Goal: Task Accomplishment & Management: Manage account settings

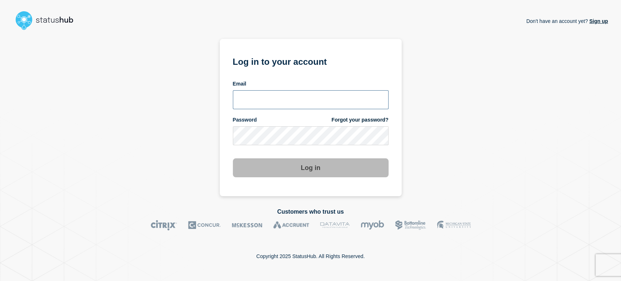
click at [276, 105] on input "email input" at bounding box center [311, 99] width 156 height 19
type input "sean.webb@conexon.us"
click at [233, 158] on button "Log in" at bounding box center [311, 167] width 156 height 19
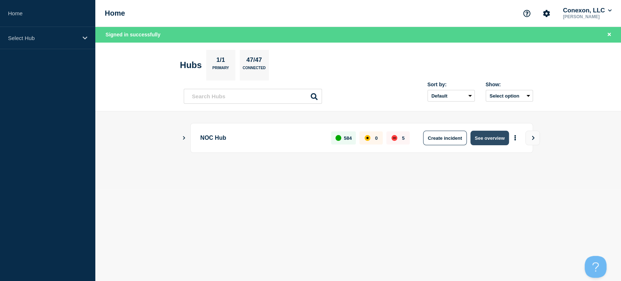
click at [494, 139] on button "See overview" at bounding box center [489, 138] width 39 height 15
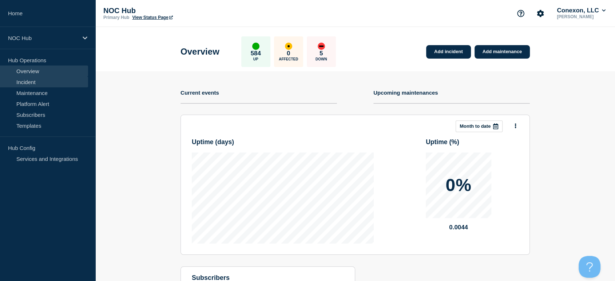
click at [49, 83] on link "Incident" at bounding box center [44, 81] width 88 height 11
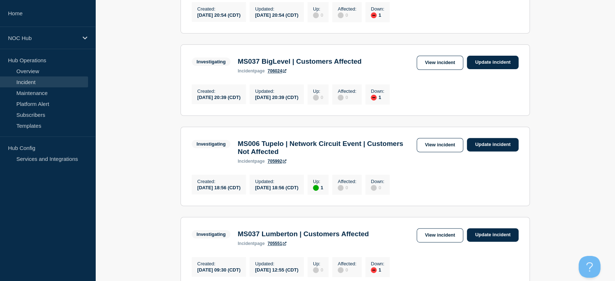
scroll to position [473, 0]
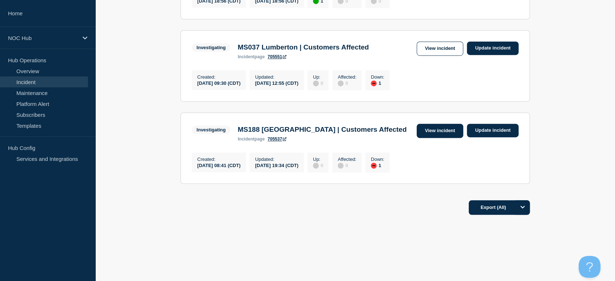
click at [441, 127] on link "View incident" at bounding box center [439, 131] width 47 height 14
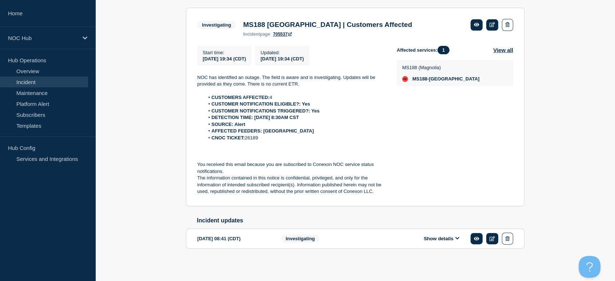
scroll to position [143, 0]
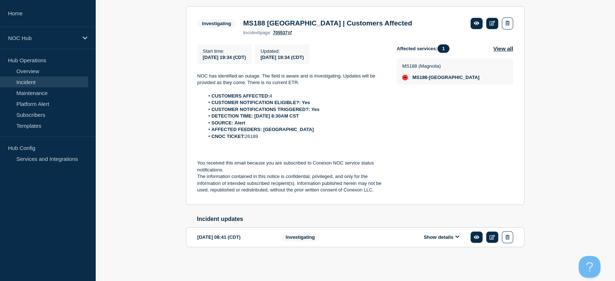
click at [259, 136] on li "CNOC TICKET: 26189" at bounding box center [294, 136] width 181 height 7
drag, startPoint x: 259, startPoint y: 136, endPoint x: 247, endPoint y: 137, distance: 11.7
click at [247, 137] on li "CNOC TICKET: 26189" at bounding box center [294, 136] width 181 height 7
copy li "26189"
click at [59, 83] on link "Incident" at bounding box center [44, 81] width 88 height 11
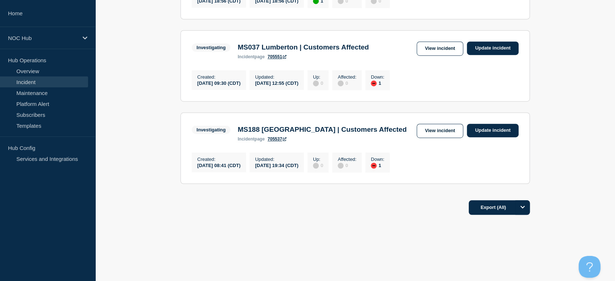
scroll to position [473, 0]
click at [434, 130] on link "View incident" at bounding box center [439, 131] width 47 height 14
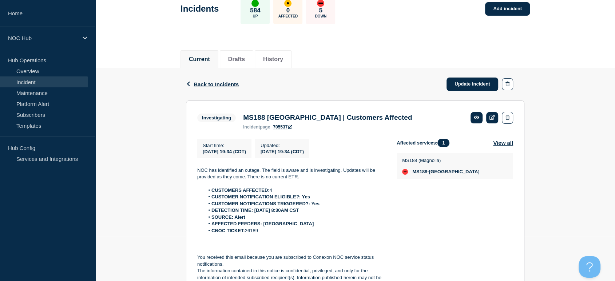
scroll to position [121, 0]
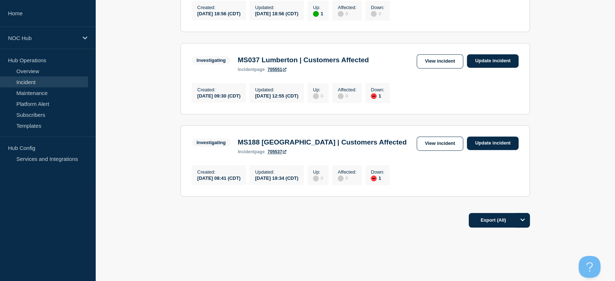
scroll to position [404, 0]
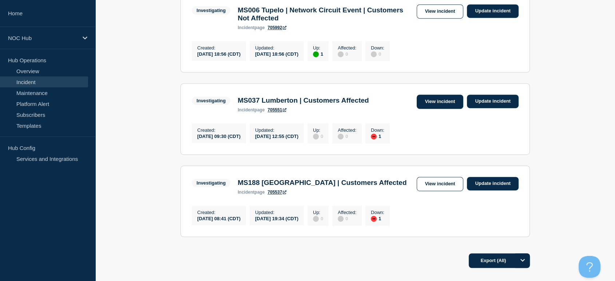
click at [442, 109] on link "View incident" at bounding box center [439, 102] width 47 height 14
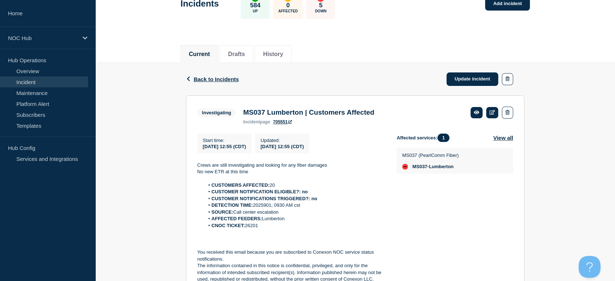
scroll to position [143, 0]
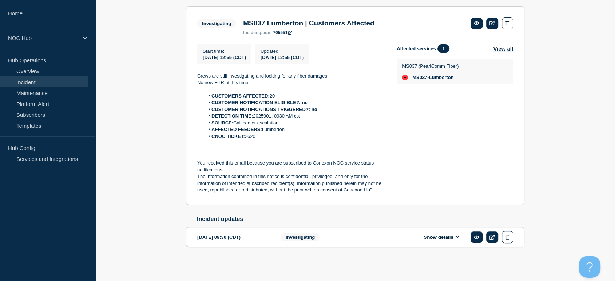
drag, startPoint x: 259, startPoint y: 136, endPoint x: 246, endPoint y: 135, distance: 13.1
click at [246, 135] on li "CNOC TICKET: 26201" at bounding box center [294, 136] width 181 height 7
copy li "26201"
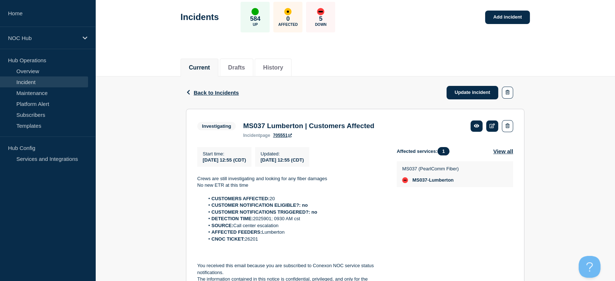
scroll to position [0, 0]
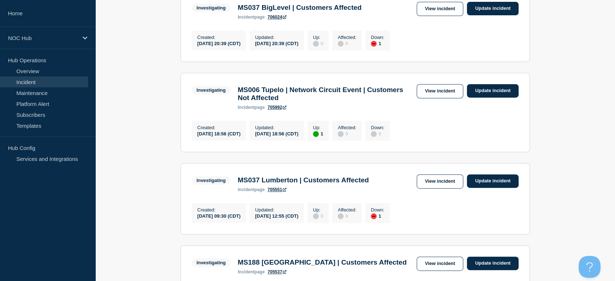
scroll to position [323, 0]
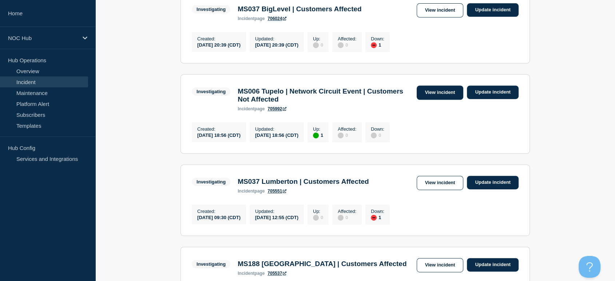
click at [432, 98] on link "View incident" at bounding box center [439, 92] width 47 height 14
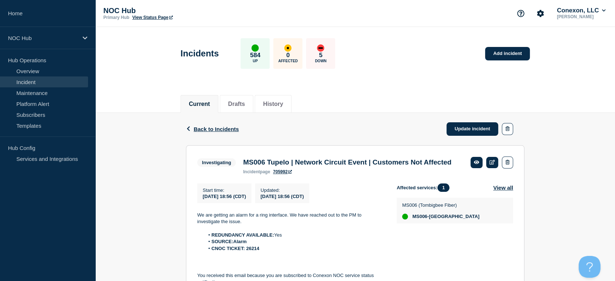
scroll to position [70, 0]
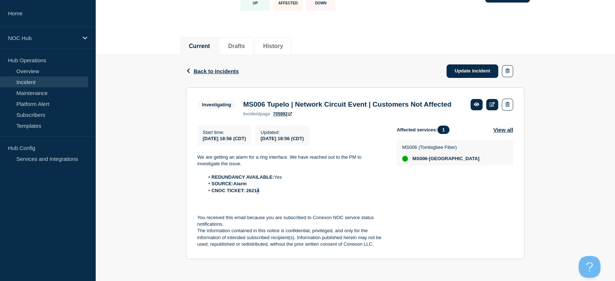
click at [255, 192] on li "CNOC TICKET: 26214" at bounding box center [294, 190] width 181 height 7
drag, startPoint x: 246, startPoint y: 195, endPoint x: 247, endPoint y: 191, distance: 4.1
click at [247, 192] on div "We are getting an alarm for a ring interface. We have reached out to the PM to …" at bounding box center [291, 201] width 188 height 94
click at [247, 191] on strong "CNOC TICKET: 26214" at bounding box center [235, 190] width 48 height 5
click at [260, 192] on li "CNOC TICKET: 26214" at bounding box center [294, 190] width 181 height 7
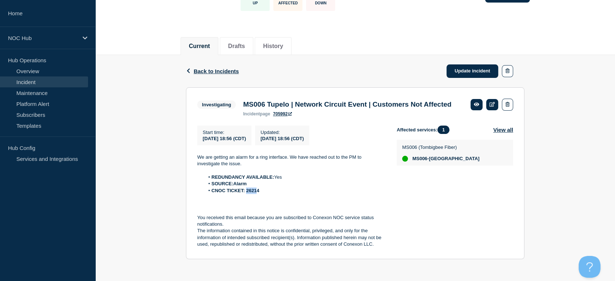
drag, startPoint x: 254, startPoint y: 193, endPoint x: 247, endPoint y: 194, distance: 7.4
click at [247, 194] on li "CNOC TICKET: 26214" at bounding box center [294, 190] width 181 height 7
click at [258, 192] on strong "CNOC TICKET: 26214" at bounding box center [235, 190] width 48 height 5
drag, startPoint x: 260, startPoint y: 191, endPoint x: 247, endPoint y: 192, distance: 12.8
click at [247, 192] on li "CNOC TICKET: 26214" at bounding box center [294, 190] width 181 height 7
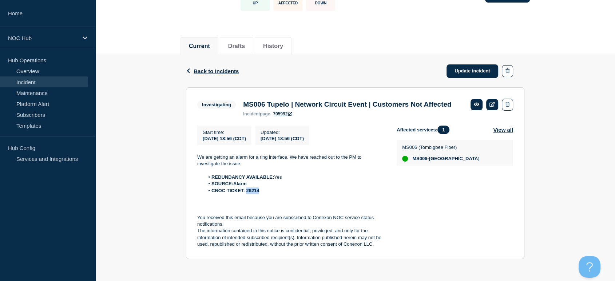
copy strong "26214"
click at [197, 68] on span "Back to Incidents" at bounding box center [215, 71] width 45 height 6
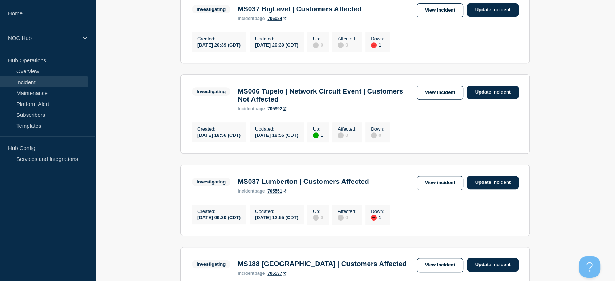
scroll to position [242, 0]
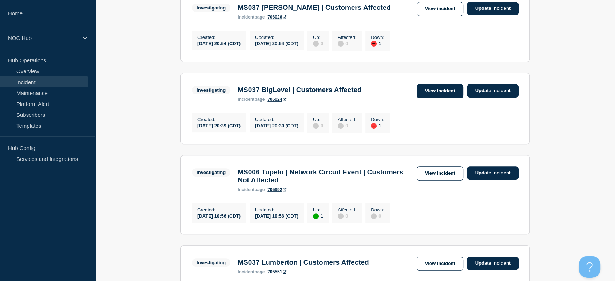
click at [442, 95] on link "View incident" at bounding box center [439, 91] width 47 height 14
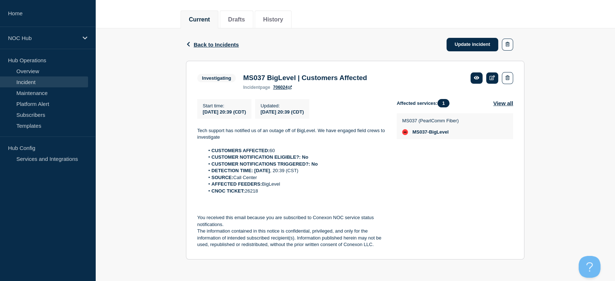
scroll to position [87, 0]
drag, startPoint x: 259, startPoint y: 191, endPoint x: 247, endPoint y: 194, distance: 12.8
click at [247, 194] on li "CNOC TICKET: 26218" at bounding box center [294, 190] width 181 height 7
copy li "26218"
click at [201, 37] on div "Back Back to Incidents Update incident" at bounding box center [355, 44] width 338 height 32
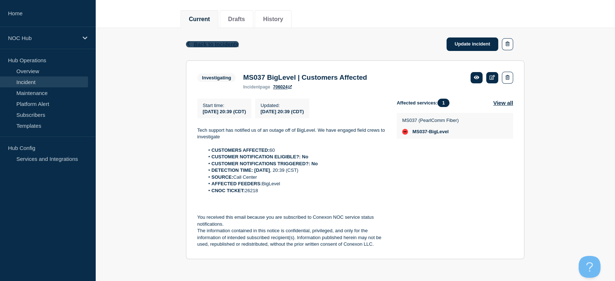
click at [203, 41] on span "Back to Incidents" at bounding box center [215, 44] width 45 height 6
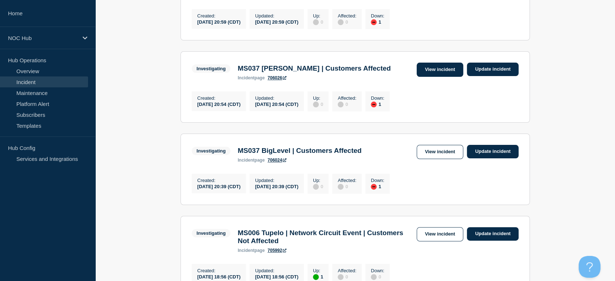
scroll to position [161, 0]
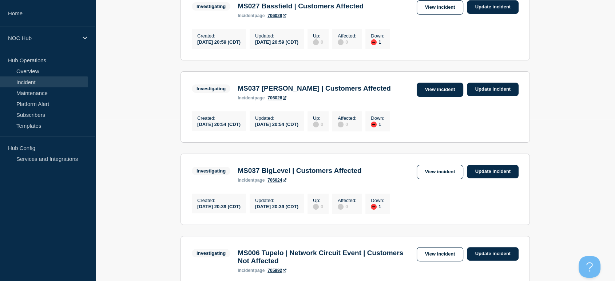
click at [435, 87] on link "View incident" at bounding box center [439, 90] width 47 height 14
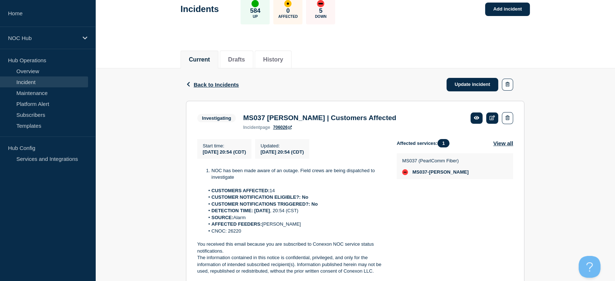
scroll to position [74, 0]
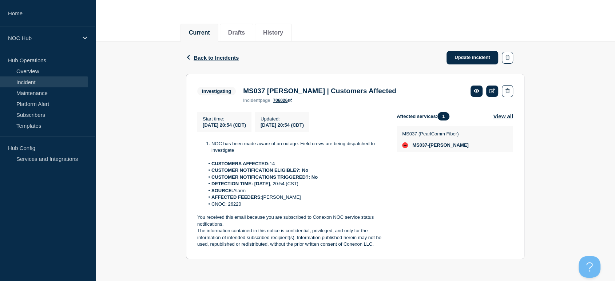
click at [242, 207] on li "CNOC: 26220" at bounding box center [294, 204] width 181 height 7
drag, startPoint x: 242, startPoint y: 207, endPoint x: 231, endPoint y: 207, distance: 10.9
click at [231, 207] on li "CNOC: 26220" at bounding box center [294, 204] width 181 height 7
copy li "26220"
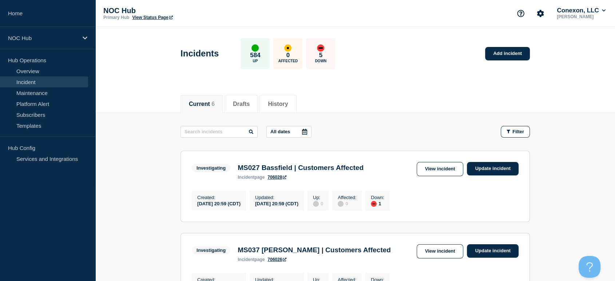
scroll to position [81, 0]
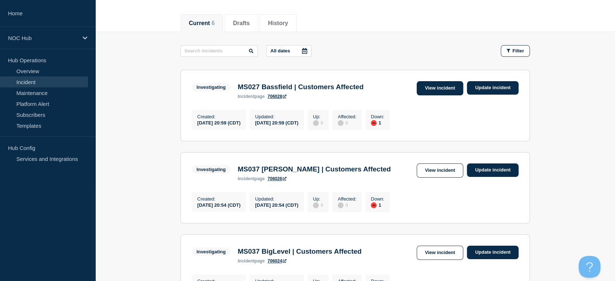
click at [427, 83] on link "View incident" at bounding box center [439, 88] width 47 height 14
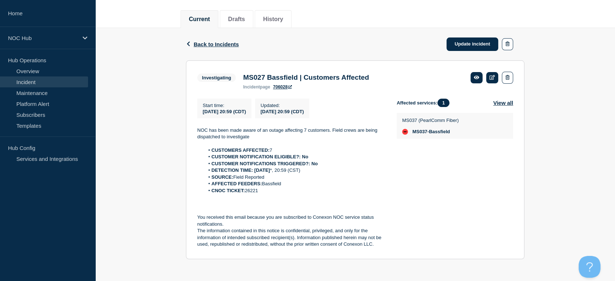
scroll to position [87, 0]
click at [260, 192] on li "CNOC TICKET: 26221" at bounding box center [294, 190] width 181 height 7
drag, startPoint x: 260, startPoint y: 193, endPoint x: 250, endPoint y: 194, distance: 9.9
click at [250, 194] on li "CNOC TICKET: 26221" at bounding box center [294, 190] width 181 height 7
copy li "26221"
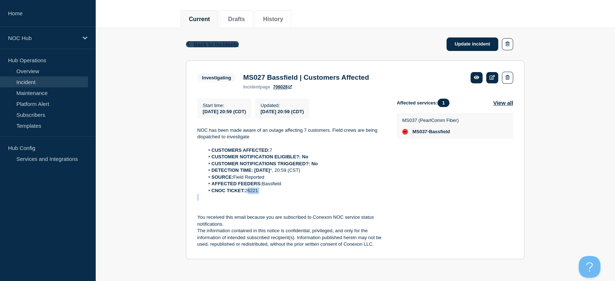
click at [208, 44] on span "Back to Incidents" at bounding box center [215, 44] width 45 height 6
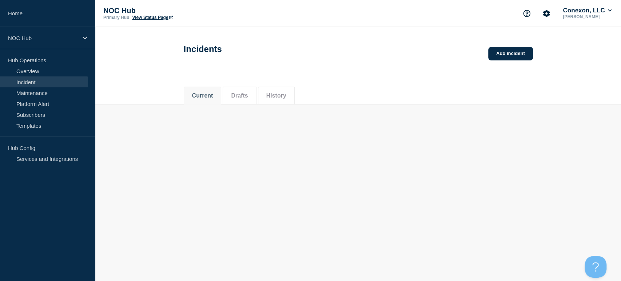
click at [208, 44] on h1 "Incidents" at bounding box center [203, 49] width 38 height 10
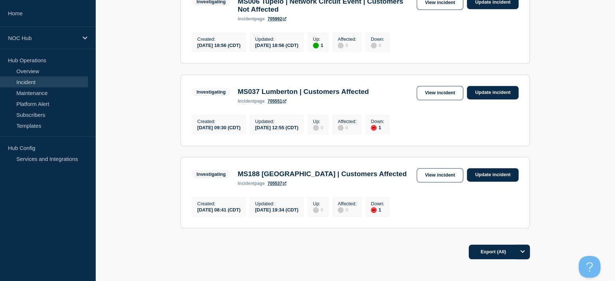
scroll to position [473, 0]
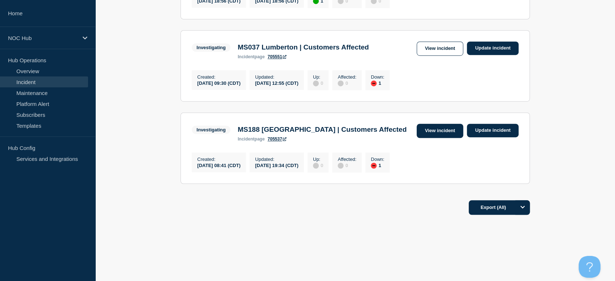
click at [428, 132] on link "View incident" at bounding box center [439, 131] width 47 height 14
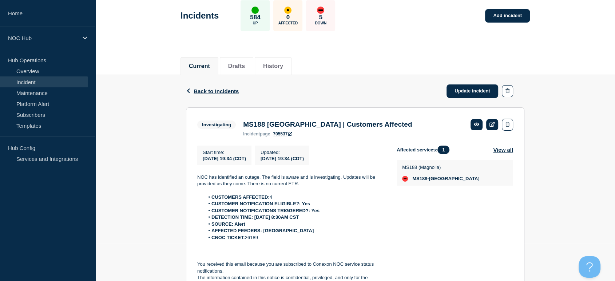
scroll to position [121, 0]
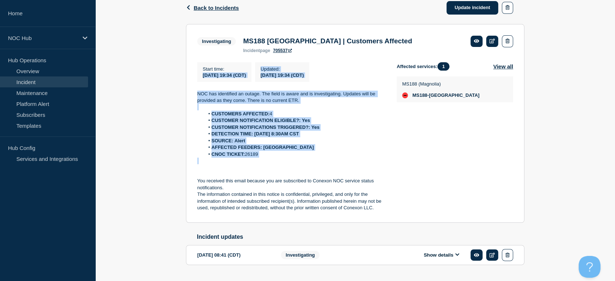
drag, startPoint x: 286, startPoint y: 164, endPoint x: 153, endPoint y: 80, distance: 156.5
click at [154, 80] on div "Back Back to Incidents Update incident Investigating MS188 East Lincoln | Custo…" at bounding box center [354, 140] width 519 height 296
click at [276, 149] on strong "AFFECTED FEEDERS: East Lincoln" at bounding box center [262, 146] width 102 height 5
drag, startPoint x: 276, startPoint y: 164, endPoint x: 180, endPoint y: 94, distance: 118.8
click at [180, 94] on div "Back Back to Incidents Update incident Investigating MS188 East Lincoln | Custo…" at bounding box center [354, 140] width 349 height 296
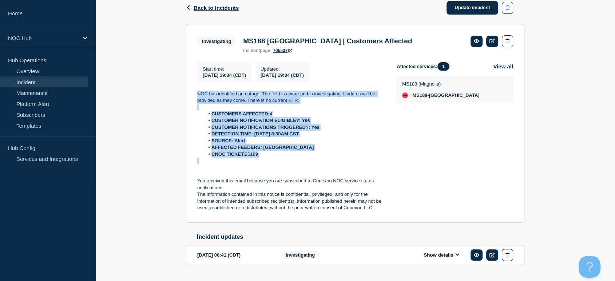
copy div "NOC has identified an outage. The field is aware and is investigating. Updates …"
click at [477, 9] on link "Update incident" at bounding box center [472, 7] width 52 height 13
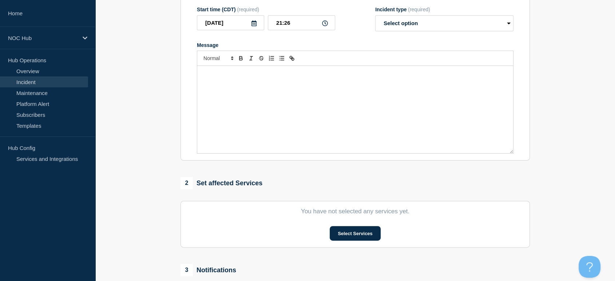
type input "MS188 East Lincoln | Customers Affected"
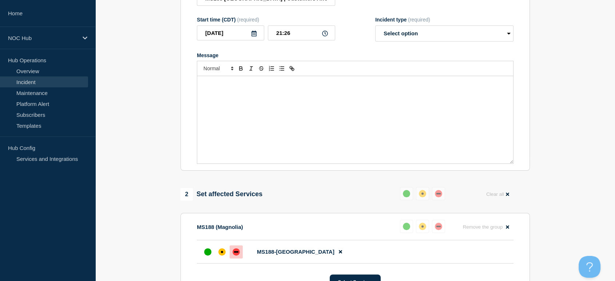
click at [314, 87] on p "Message" at bounding box center [355, 83] width 305 height 7
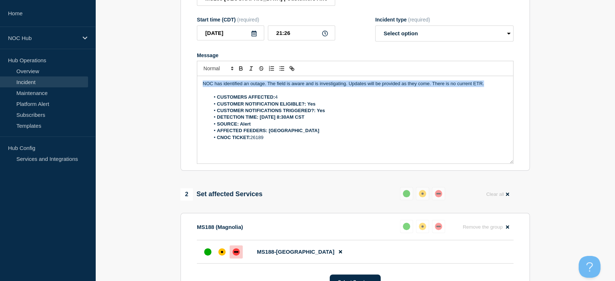
drag, startPoint x: 488, startPoint y: 87, endPoint x: 160, endPoint y: 84, distance: 327.7
click at [150, 78] on section "1 Provide details Title (required) MS188 East Lincoln | Customers Affected Star…" at bounding box center [354, 220] width 519 height 537
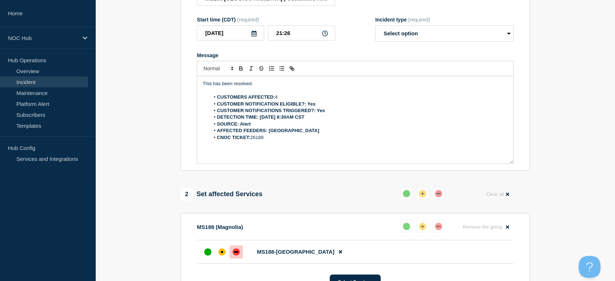
scroll to position [283, 0]
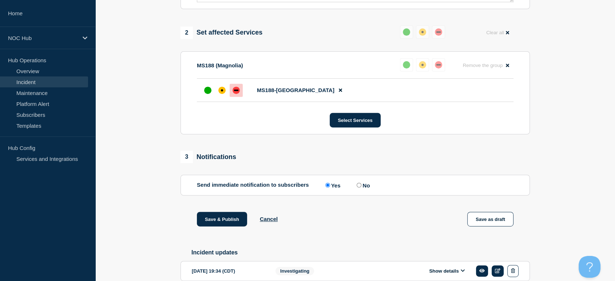
click at [361, 187] on input "No" at bounding box center [358, 185] width 5 height 5
radio input "true"
radio input "false"
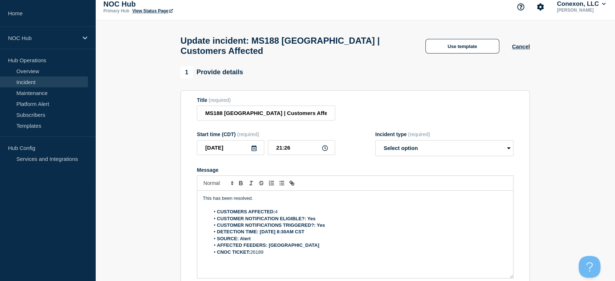
scroll to position [0, 0]
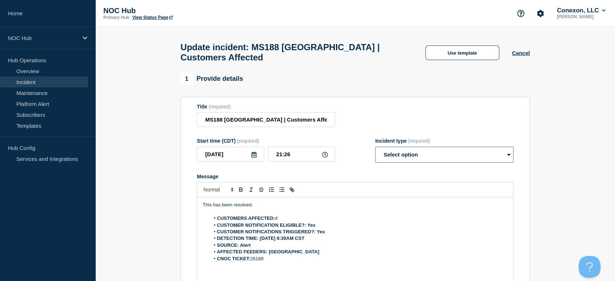
click at [420, 152] on select "Select option Investigating Identified Monitoring Resolved" at bounding box center [444, 155] width 138 height 16
select select "resolved"
click at [375, 151] on select "Select option Investigating Identified Monitoring Resolved" at bounding box center [444, 155] width 138 height 16
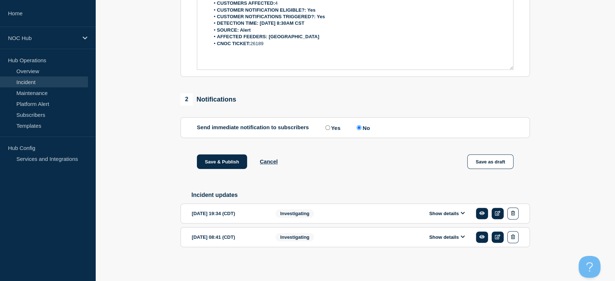
scroll to position [220, 0]
click at [221, 157] on button "Save & Publish" at bounding box center [222, 161] width 50 height 15
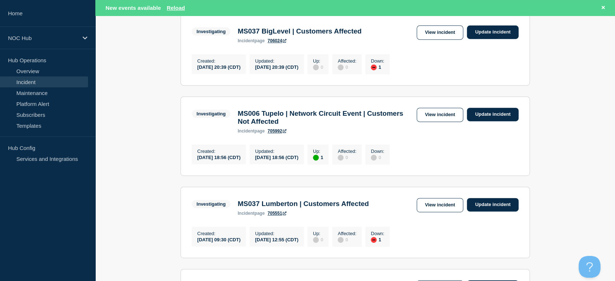
scroll to position [286, 0]
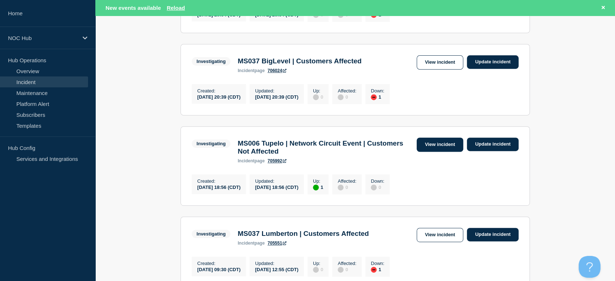
click at [431, 151] on link "View incident" at bounding box center [439, 144] width 47 height 14
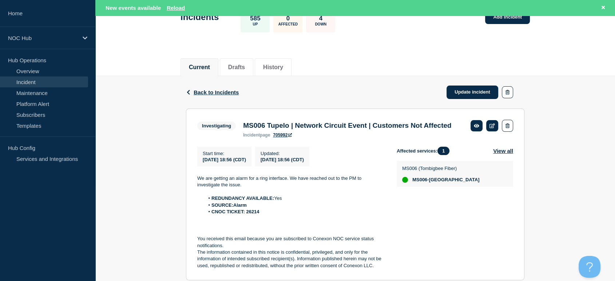
scroll to position [81, 0]
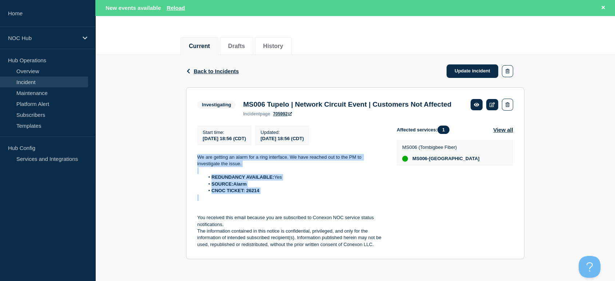
drag, startPoint x: 191, startPoint y: 155, endPoint x: 263, endPoint y: 200, distance: 85.1
click at [263, 200] on section "Investigating MS006 Tupelo | Network Circuit Event | Customers Not Affected inc…" at bounding box center [355, 173] width 338 height 172
copy div "We are getting an alarm for a ring interface. We have reached out to the PM to …"
click at [470, 66] on link "Update incident" at bounding box center [472, 70] width 52 height 13
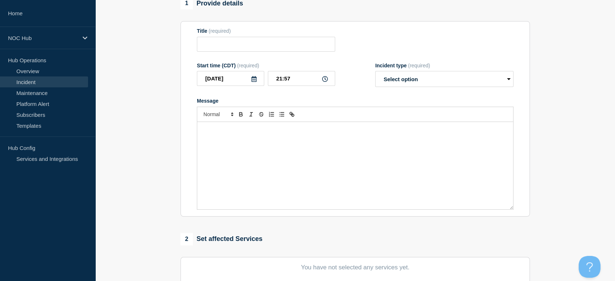
type input "MS006 Tupelo | Network Circuit Event | Customers Not Affected"
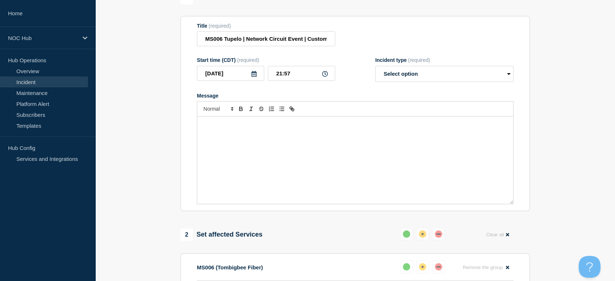
click at [236, 139] on div "Message" at bounding box center [355, 159] width 316 height 87
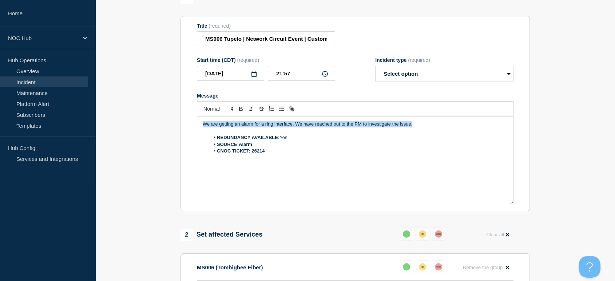
drag, startPoint x: 403, startPoint y: 129, endPoint x: 204, endPoint y: 125, distance: 199.0
click at [204, 125] on p "We are getting an alarm for a ring interface. We have reached out to the PM to …" at bounding box center [355, 124] width 305 height 7
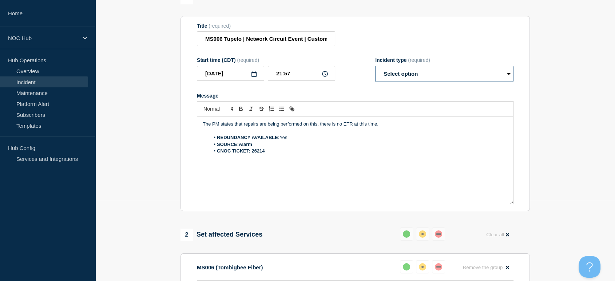
click at [421, 81] on select "Select option Investigating Identified Monitoring Resolved" at bounding box center [444, 74] width 138 height 16
select select "identified"
click at [375, 70] on select "Select option Investigating Identified Monitoring Resolved" at bounding box center [444, 74] width 138 height 16
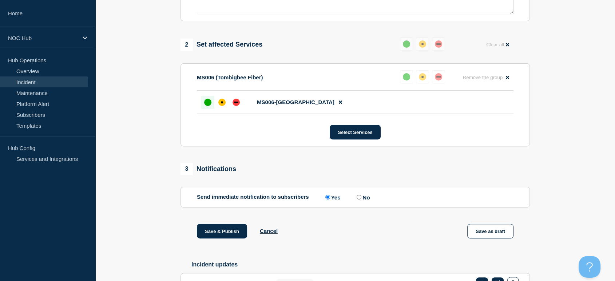
scroll to position [283, 0]
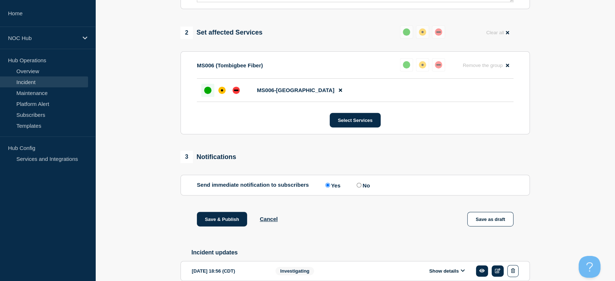
click at [357, 188] on label "No" at bounding box center [362, 184] width 15 height 7
click at [357, 187] on input "No" at bounding box center [358, 185] width 5 height 5
radio input "true"
radio input "false"
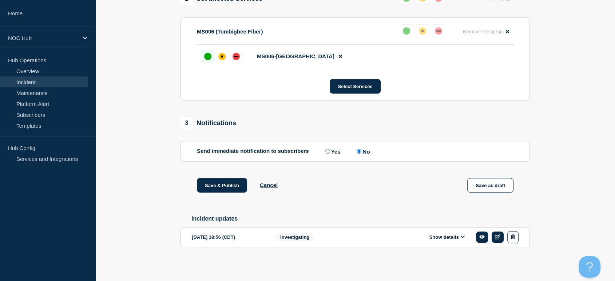
scroll to position [322, 0]
click at [230, 186] on button "Save & Publish" at bounding box center [222, 185] width 50 height 15
